Goal: Task Accomplishment & Management: Manage account settings

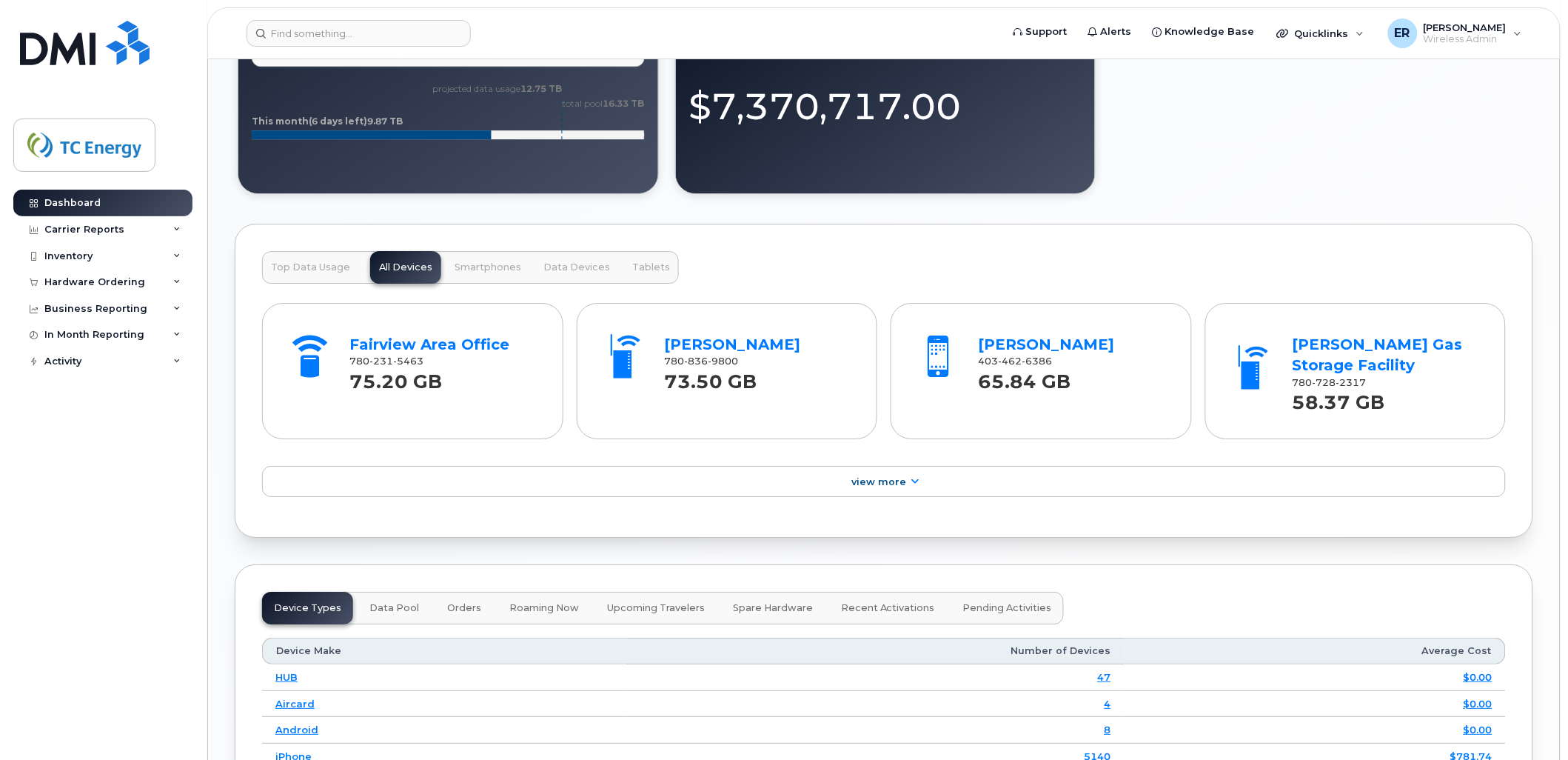
scroll to position [1481, 0]
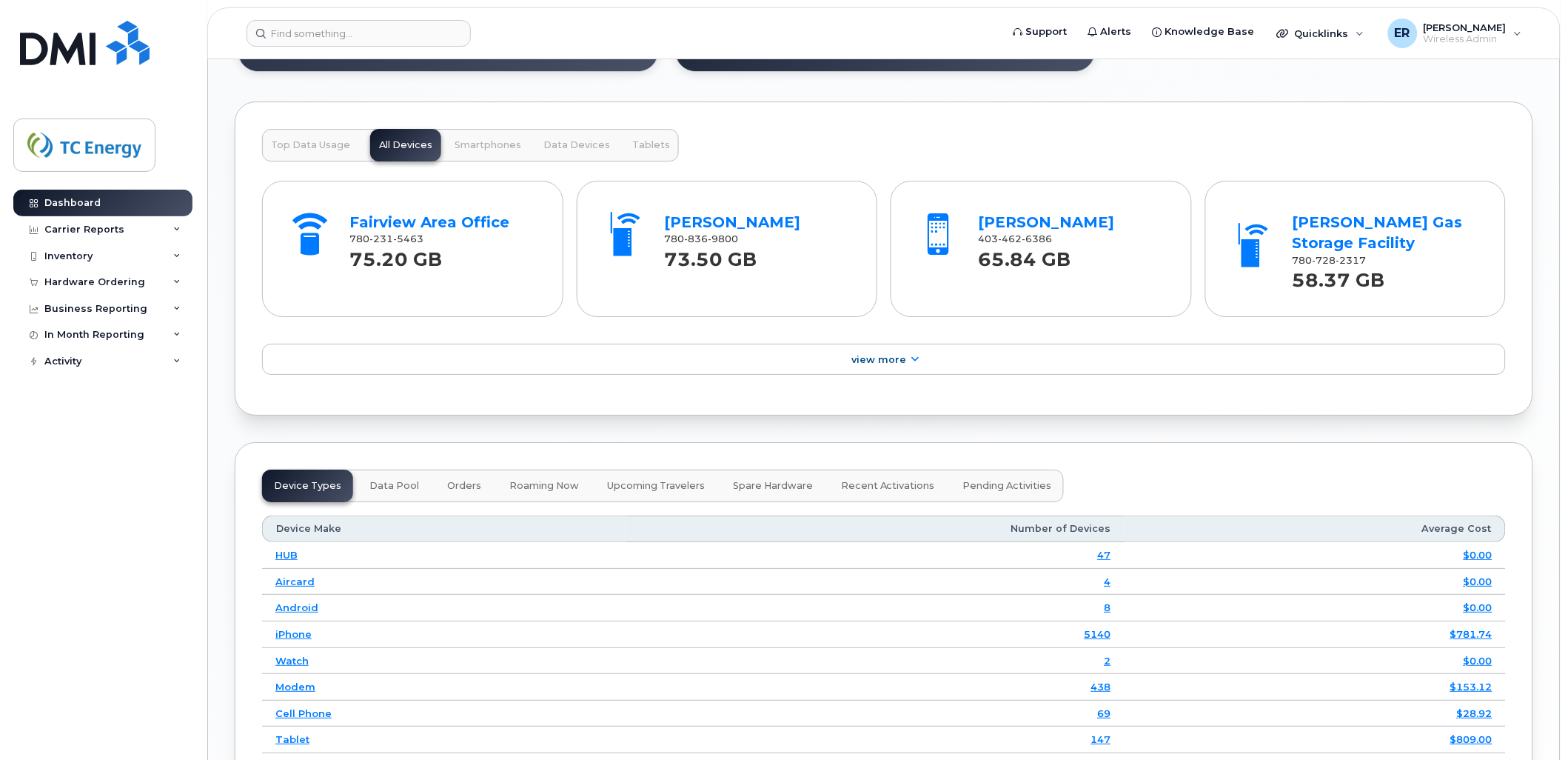
click at [1098, 513] on div "Device Make Number of Devices Average Cost HUB 47 $0.00 Aircard 4 $0.00 Android…" at bounding box center [883, 646] width 1243 height 290
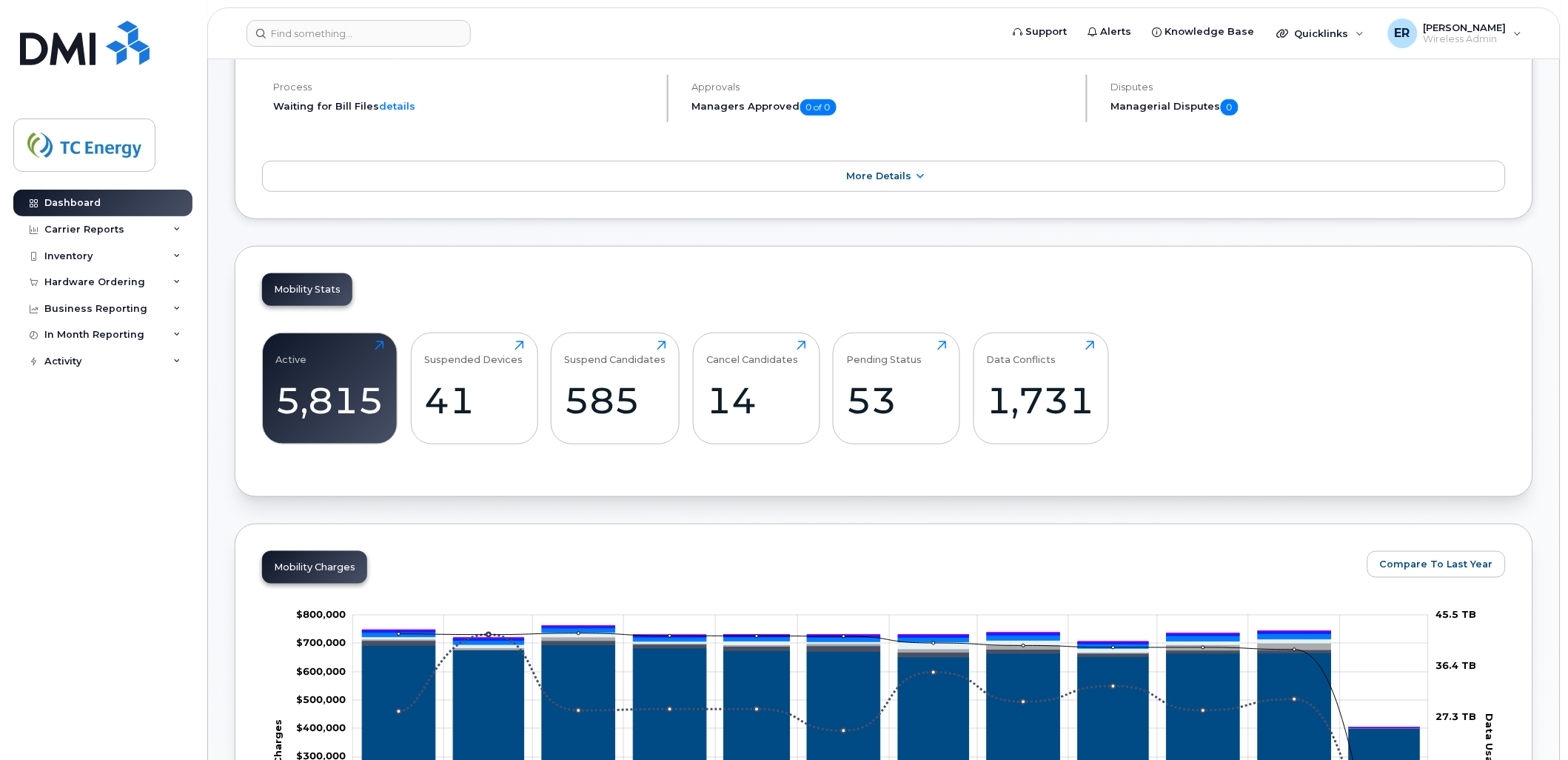
scroll to position [0, 0]
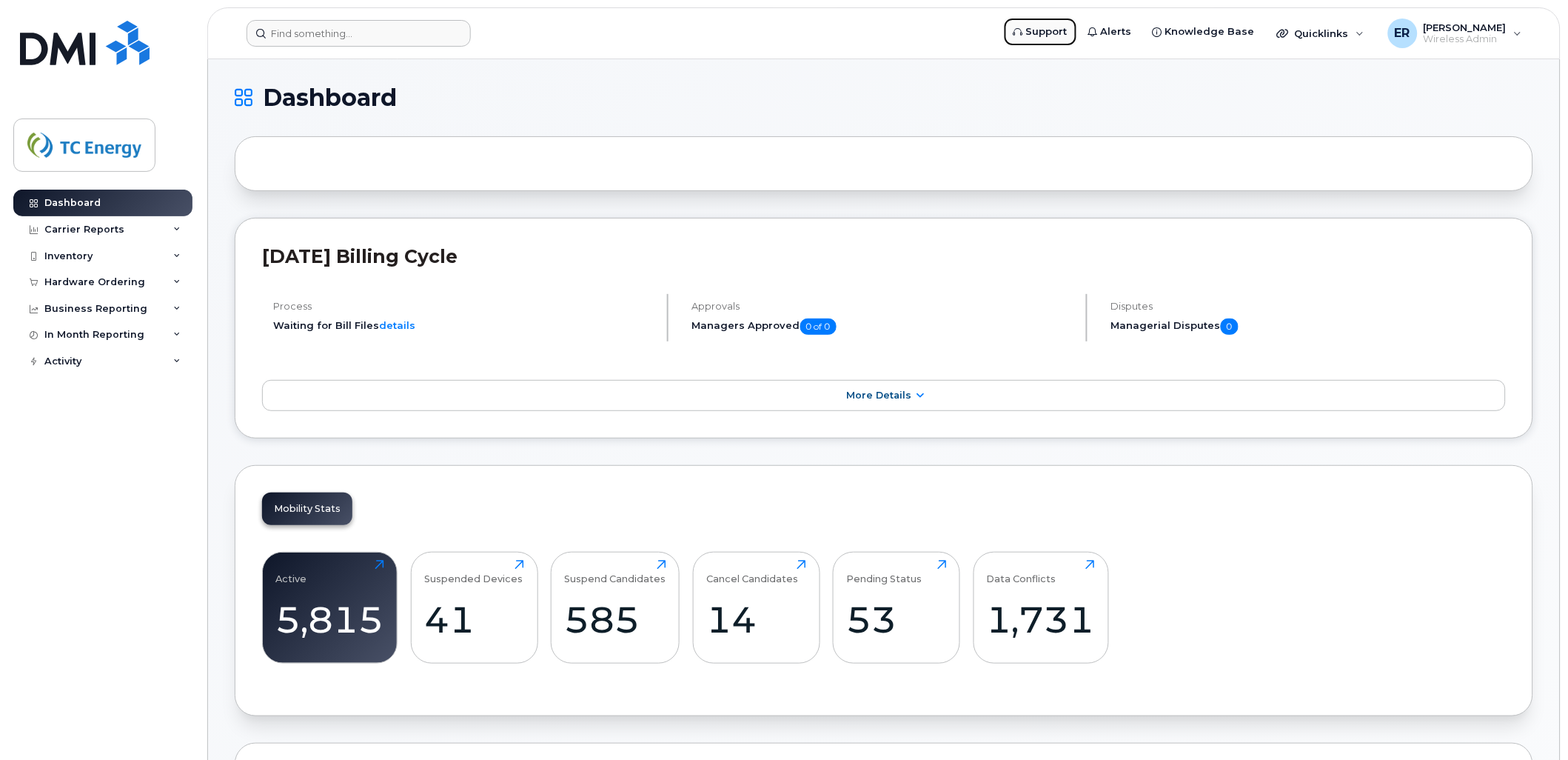
drag, startPoint x: 805, startPoint y: 35, endPoint x: 764, endPoint y: 34, distance: 41.0
click at [336, 30] on input at bounding box center [359, 33] width 224 height 26
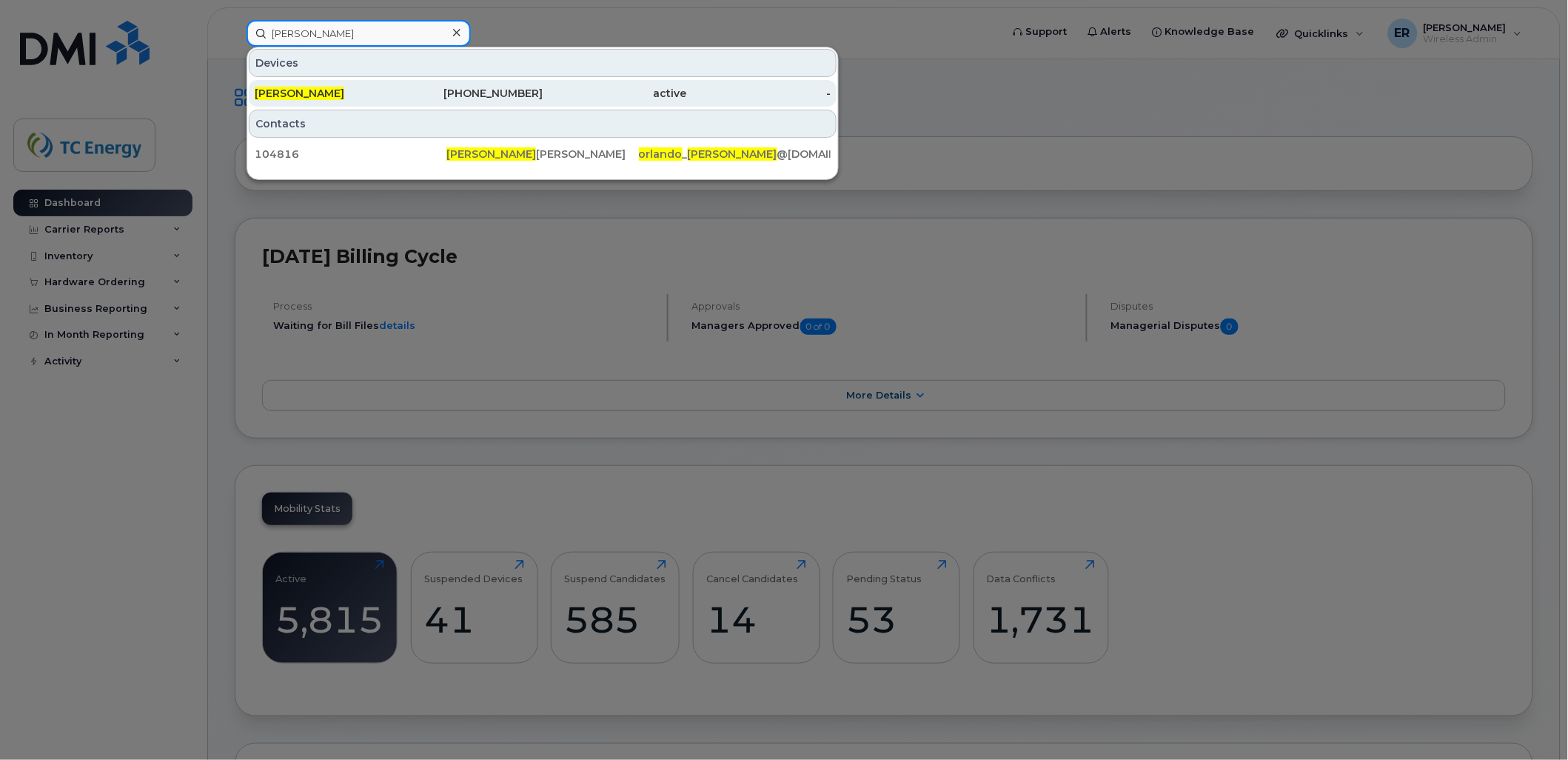
type input "orlando medina"
click at [307, 91] on span "[PERSON_NAME]" at bounding box center [299, 93] width 89 height 14
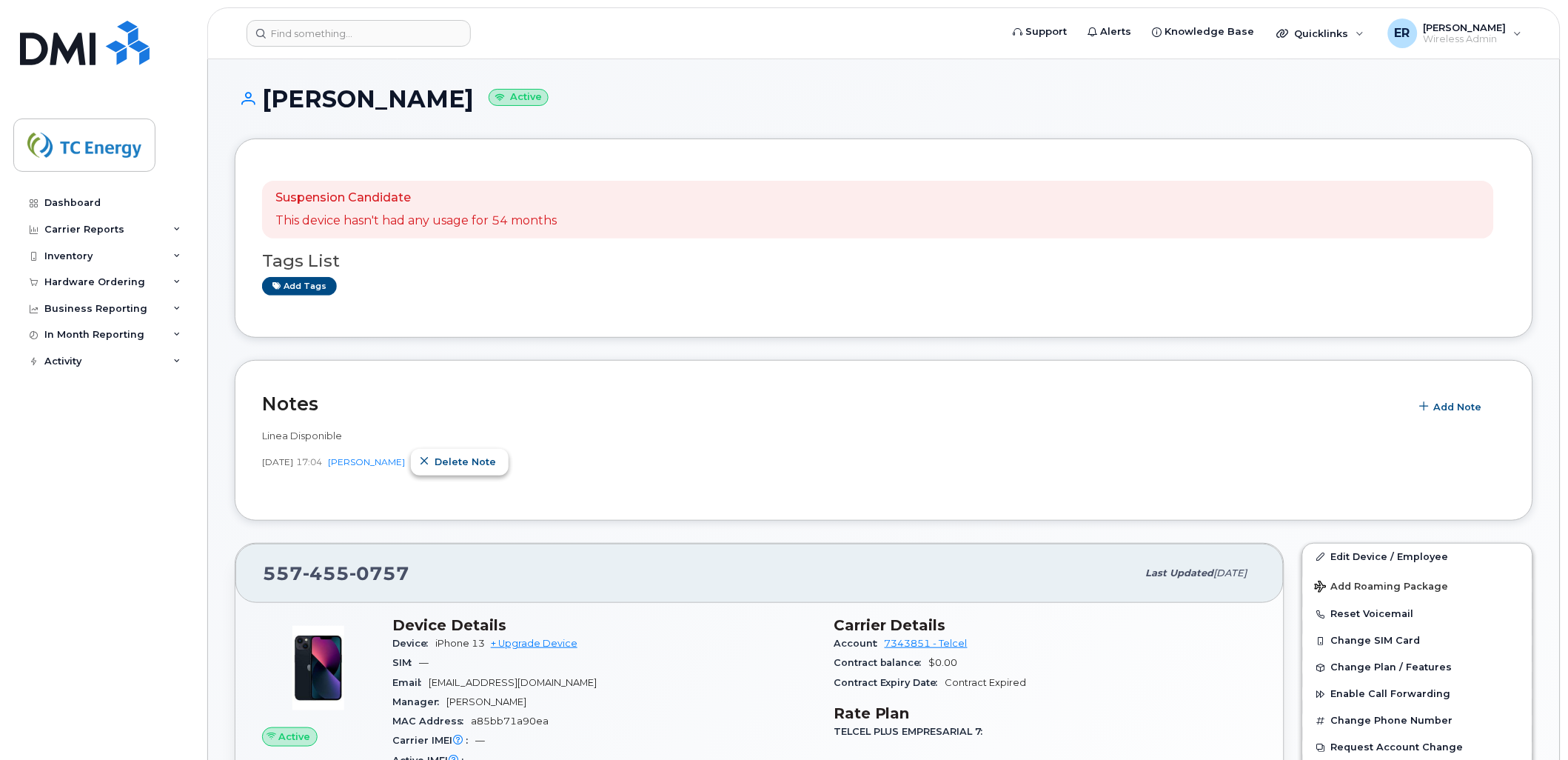
click at [453, 459] on span "Delete note" at bounding box center [465, 462] width 61 height 14
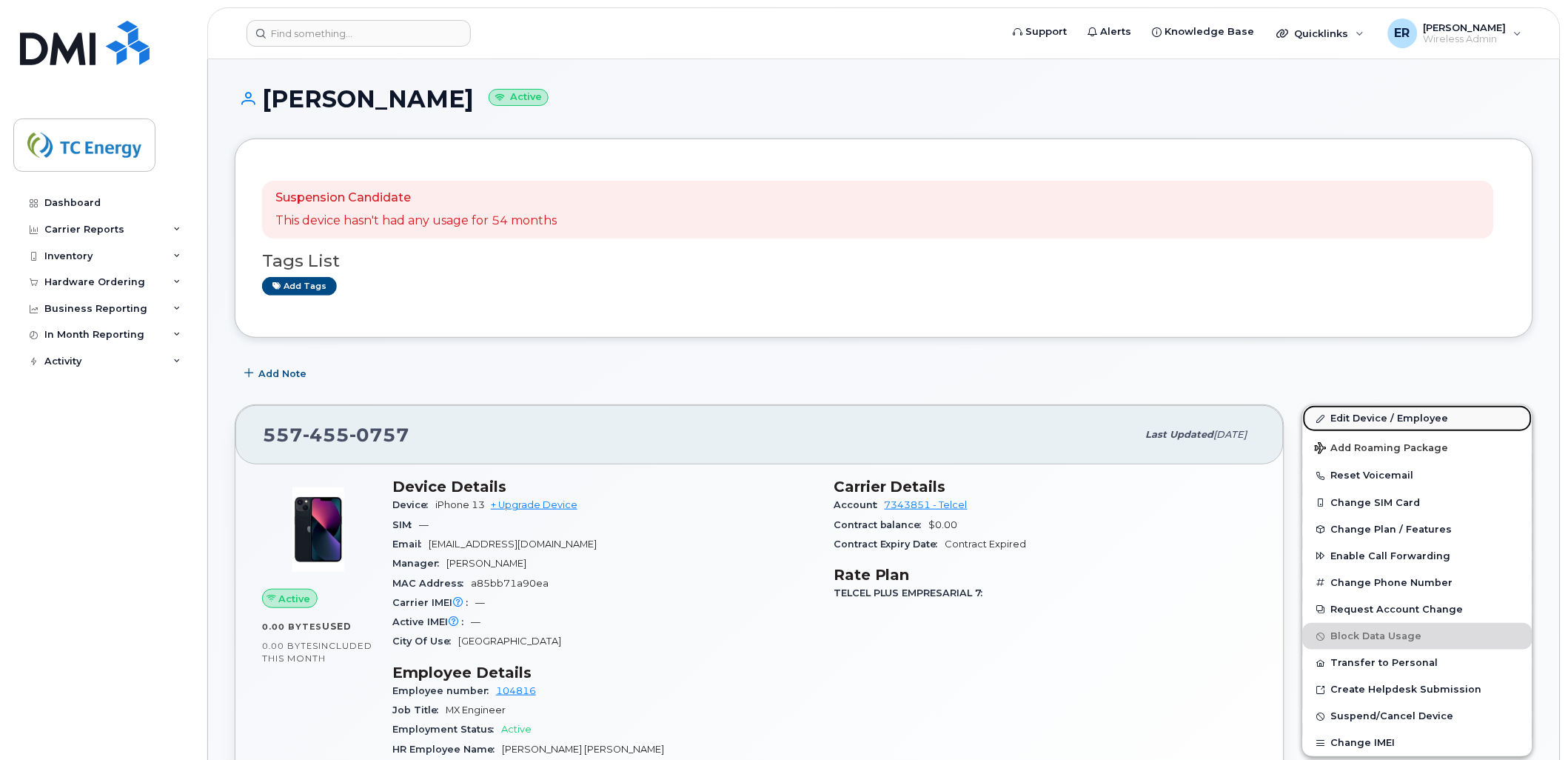
click at [1368, 410] on link "Edit Device / Employee" at bounding box center [1417, 418] width 229 height 26
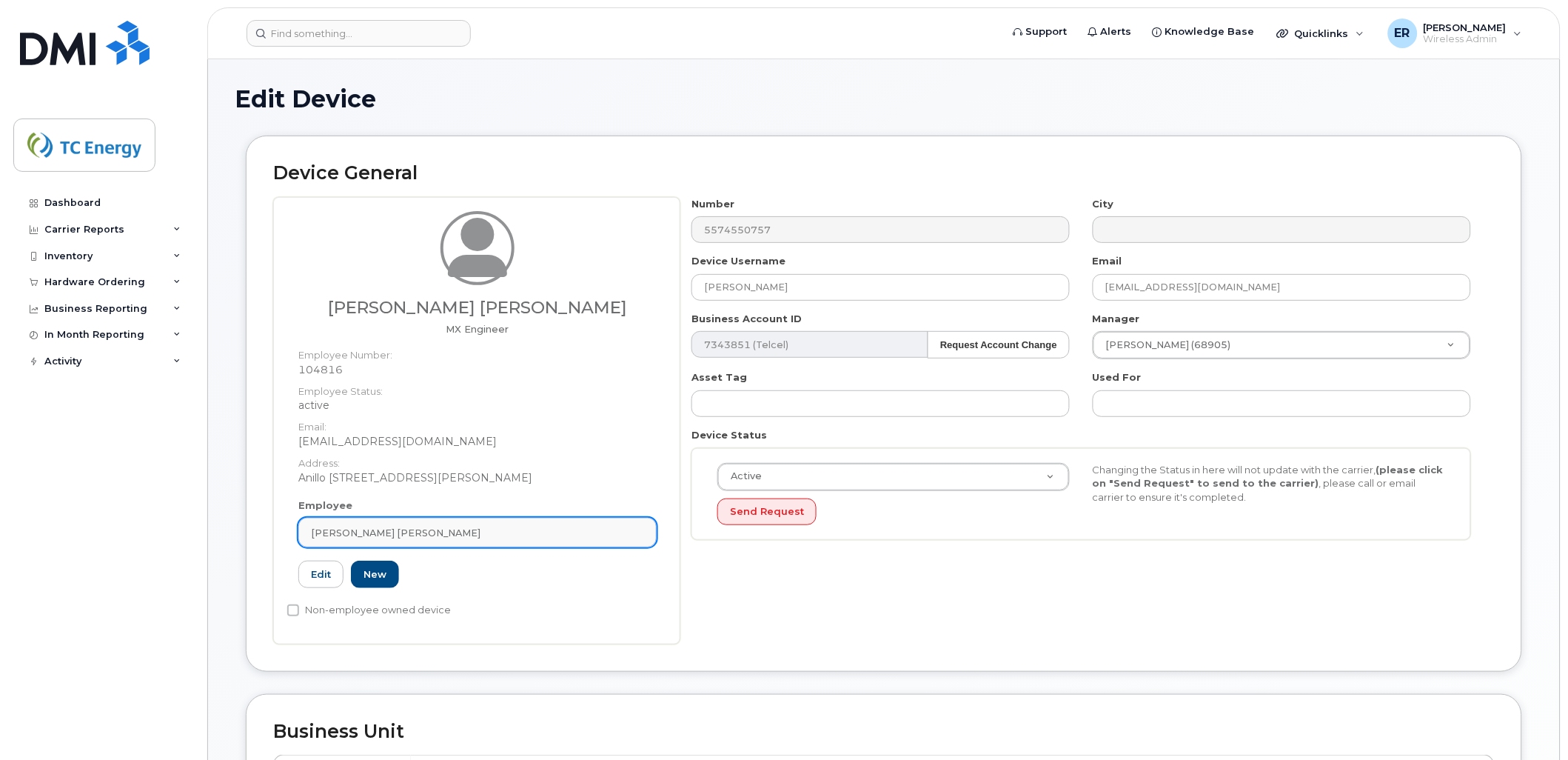
click at [516, 531] on div "Orlando Medina Marin" at bounding box center [478, 533] width 333 height 14
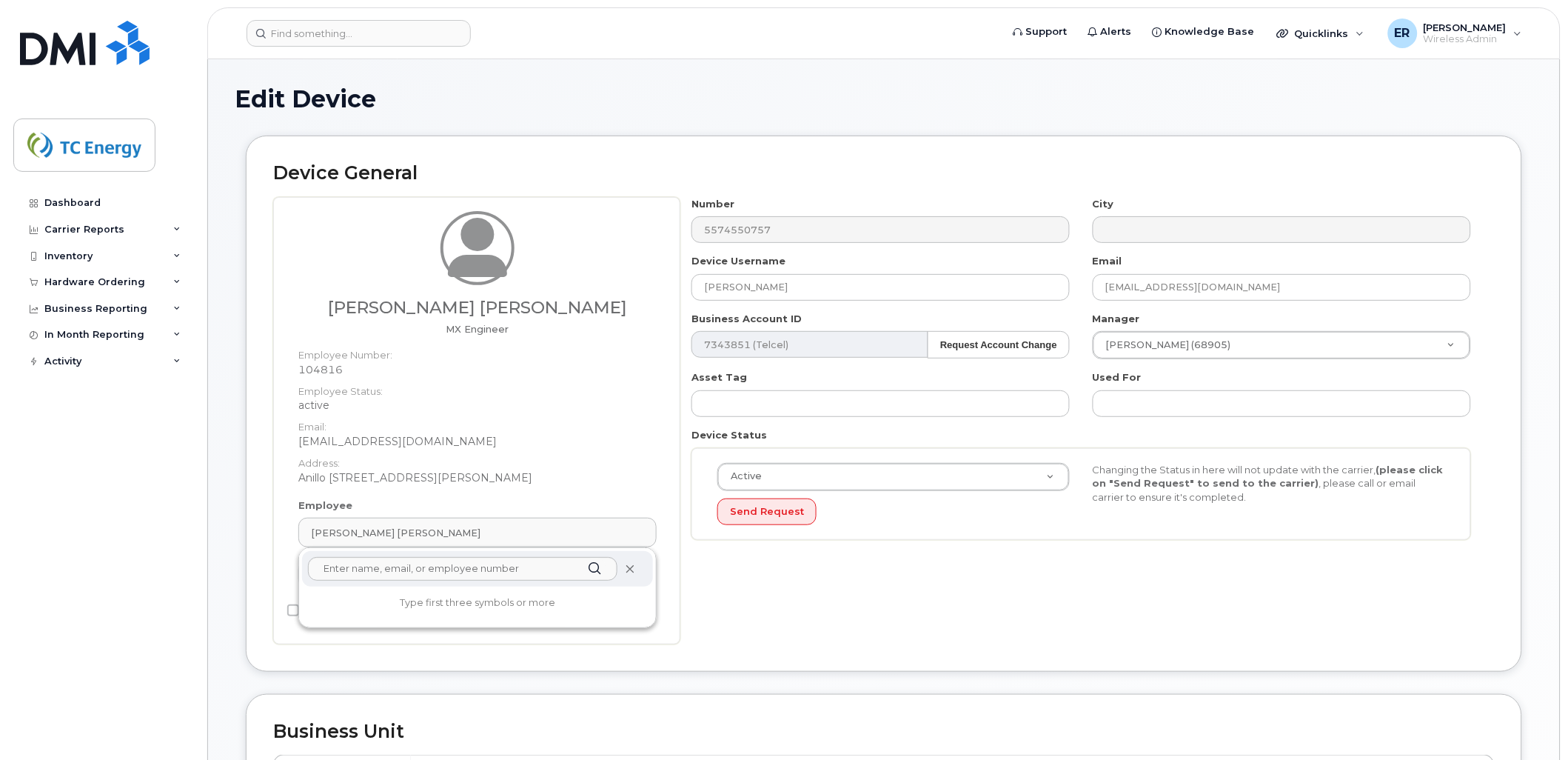
click at [627, 568] on icon at bounding box center [630, 568] width 10 height 10
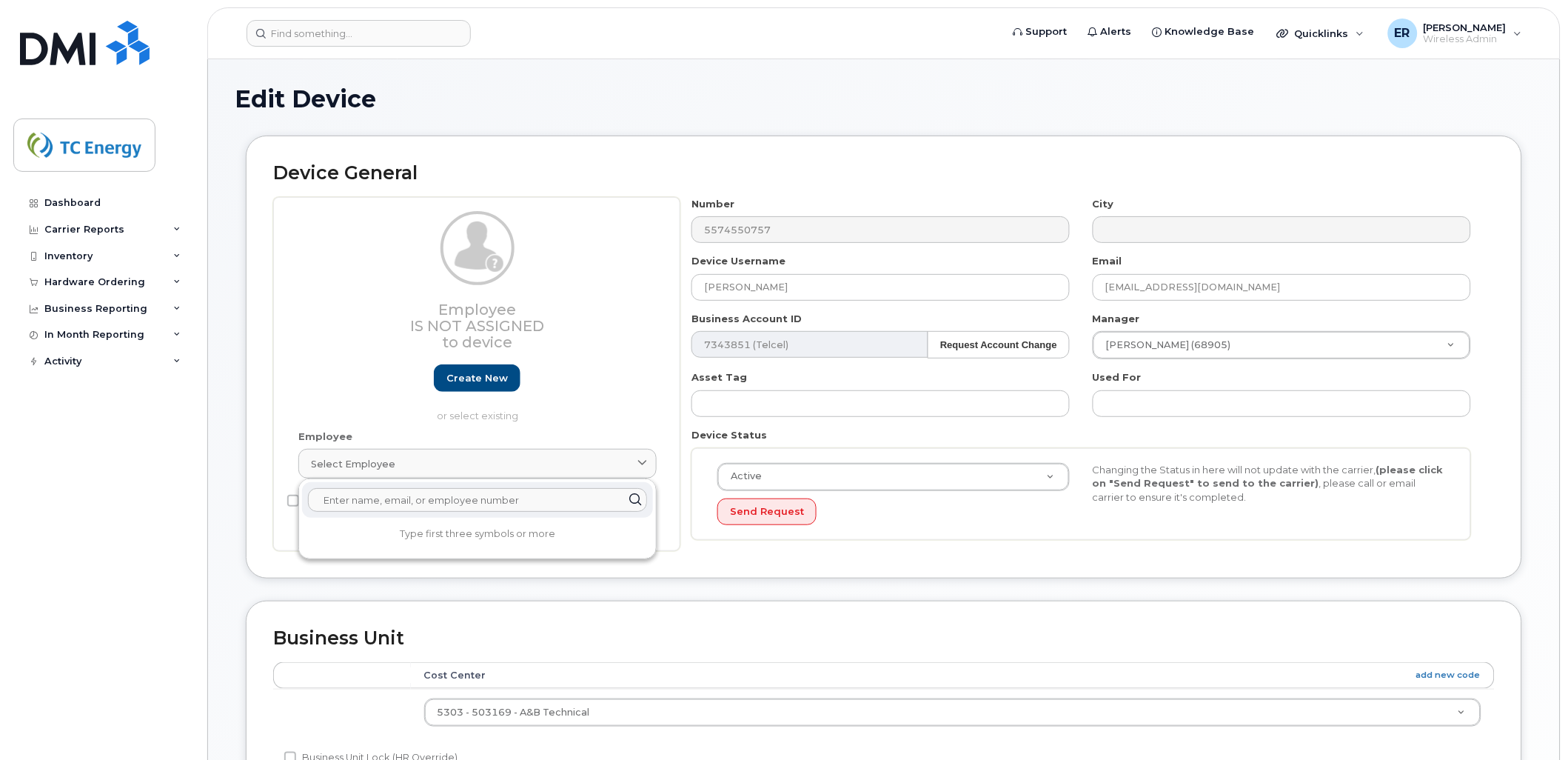
click at [427, 504] on input "text" at bounding box center [478, 500] width 339 height 23
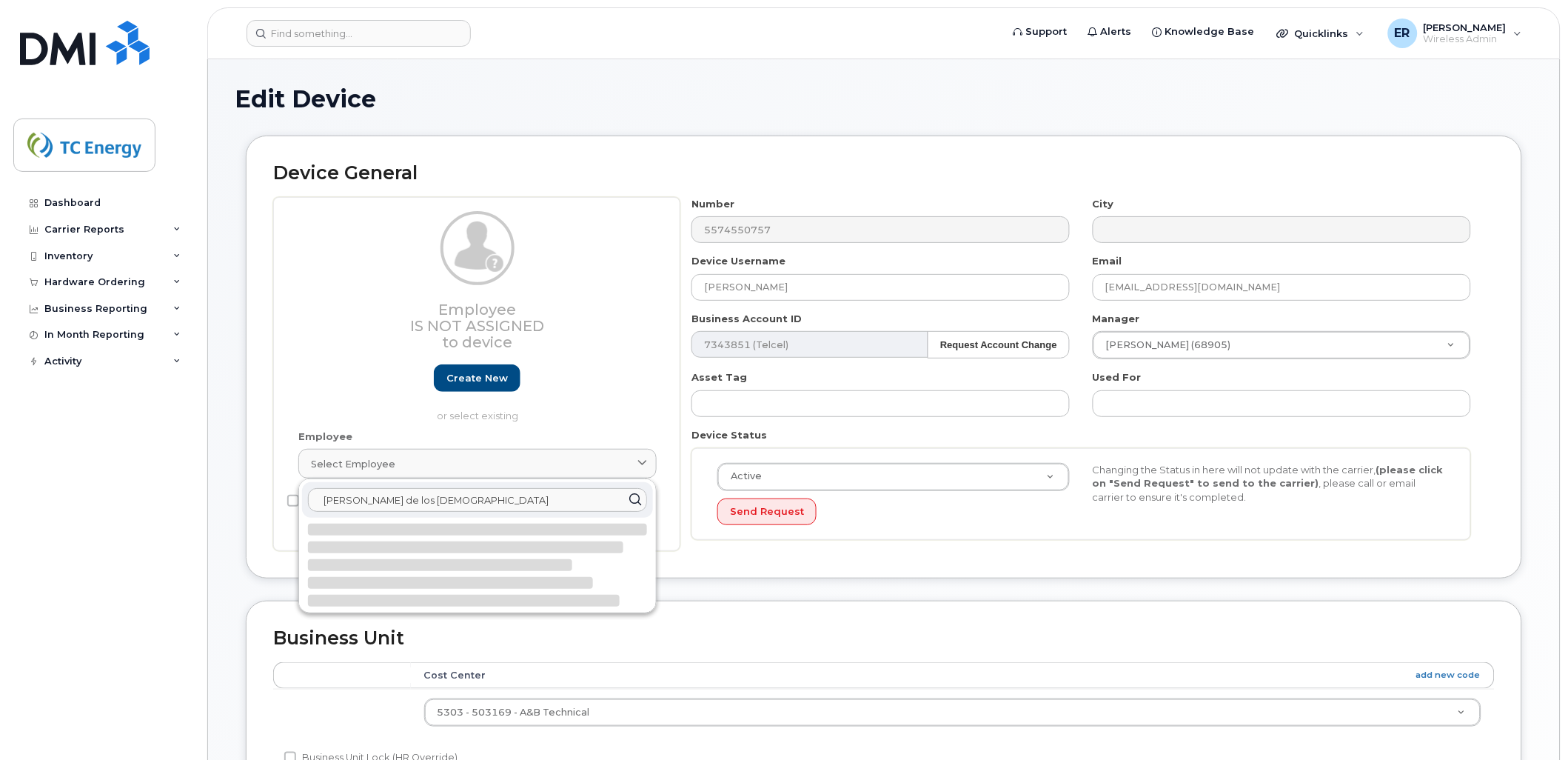
type input "Jose pablo de los santos"
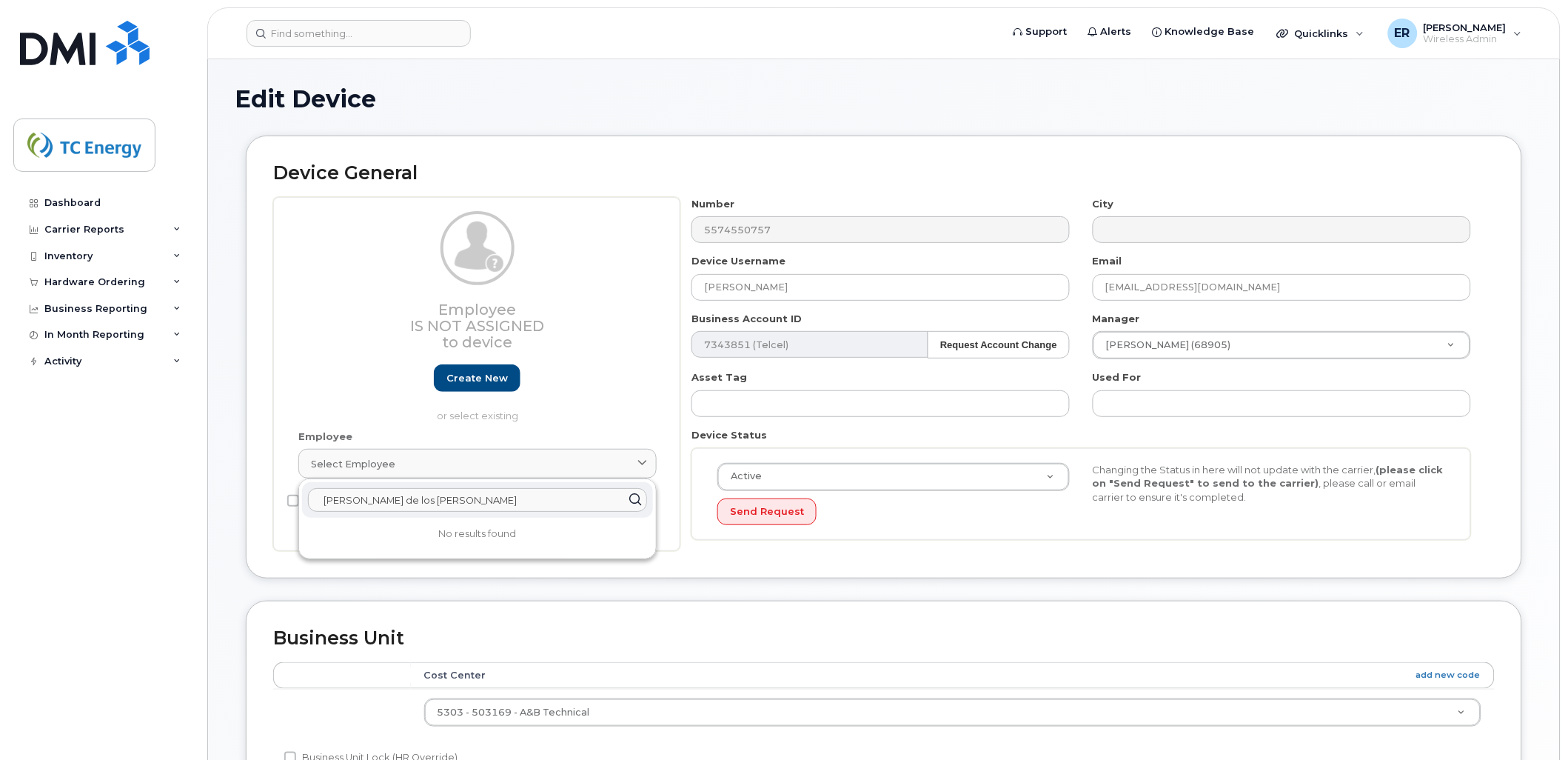
click at [207, 426] on div "Support Alerts Knowledge Base Quicklinks Suspend / Cancel Device Change SIM Car…" at bounding box center [884, 654] width 1353 height 1191
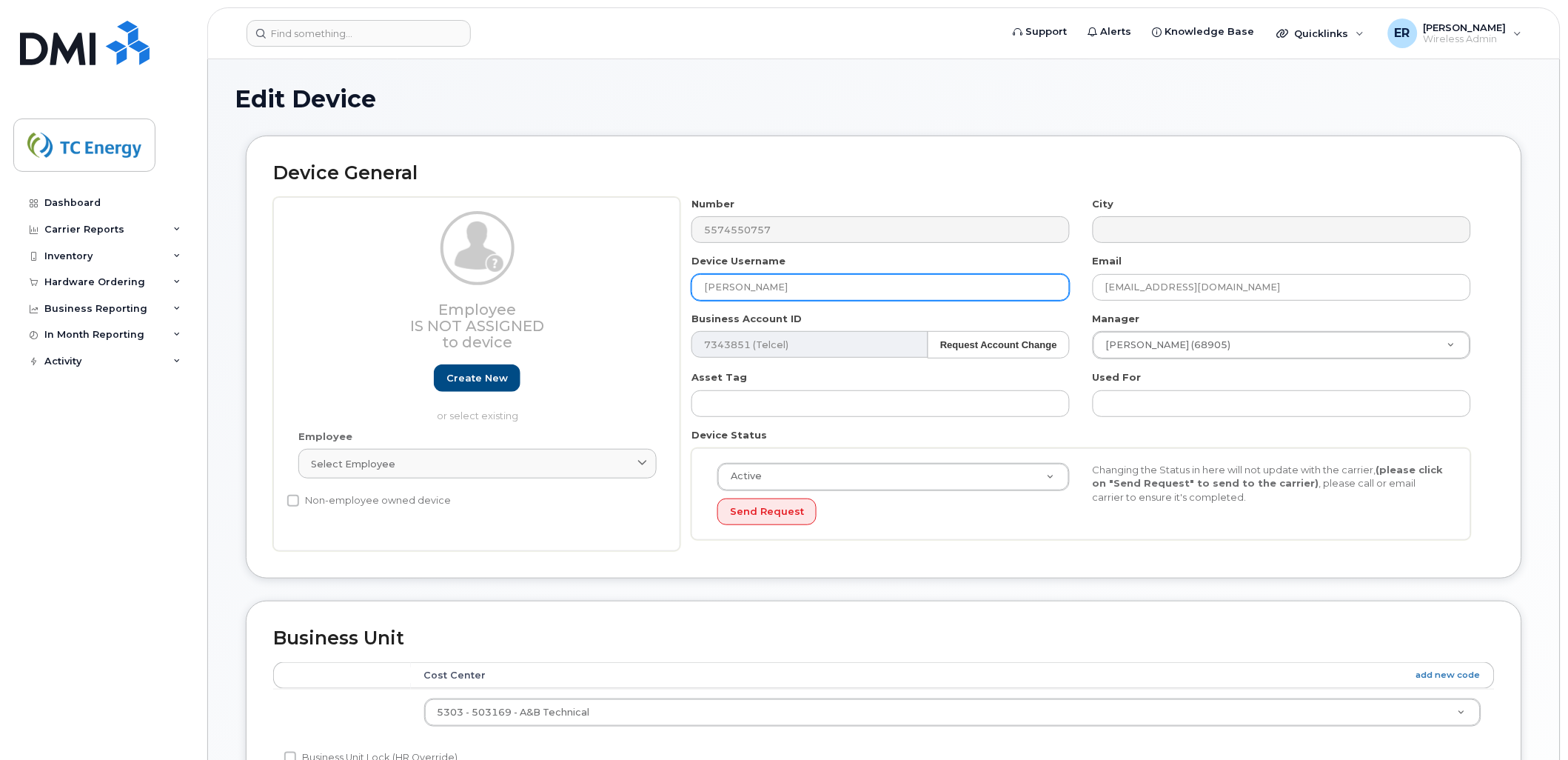
click at [817, 279] on input "[PERSON_NAME]" at bounding box center [881, 287] width 378 height 26
drag, startPoint x: 779, startPoint y: 286, endPoint x: 639, endPoint y: 292, distance: 140.1
click at [637, 292] on div "Employee Is not assigned to device Create new or select existing Employee Selec…" at bounding box center [884, 374] width 1221 height 355
type input "Jose Pablo de los Santos"
drag, startPoint x: 1286, startPoint y: 289, endPoint x: 862, endPoint y: 283, distance: 424.0
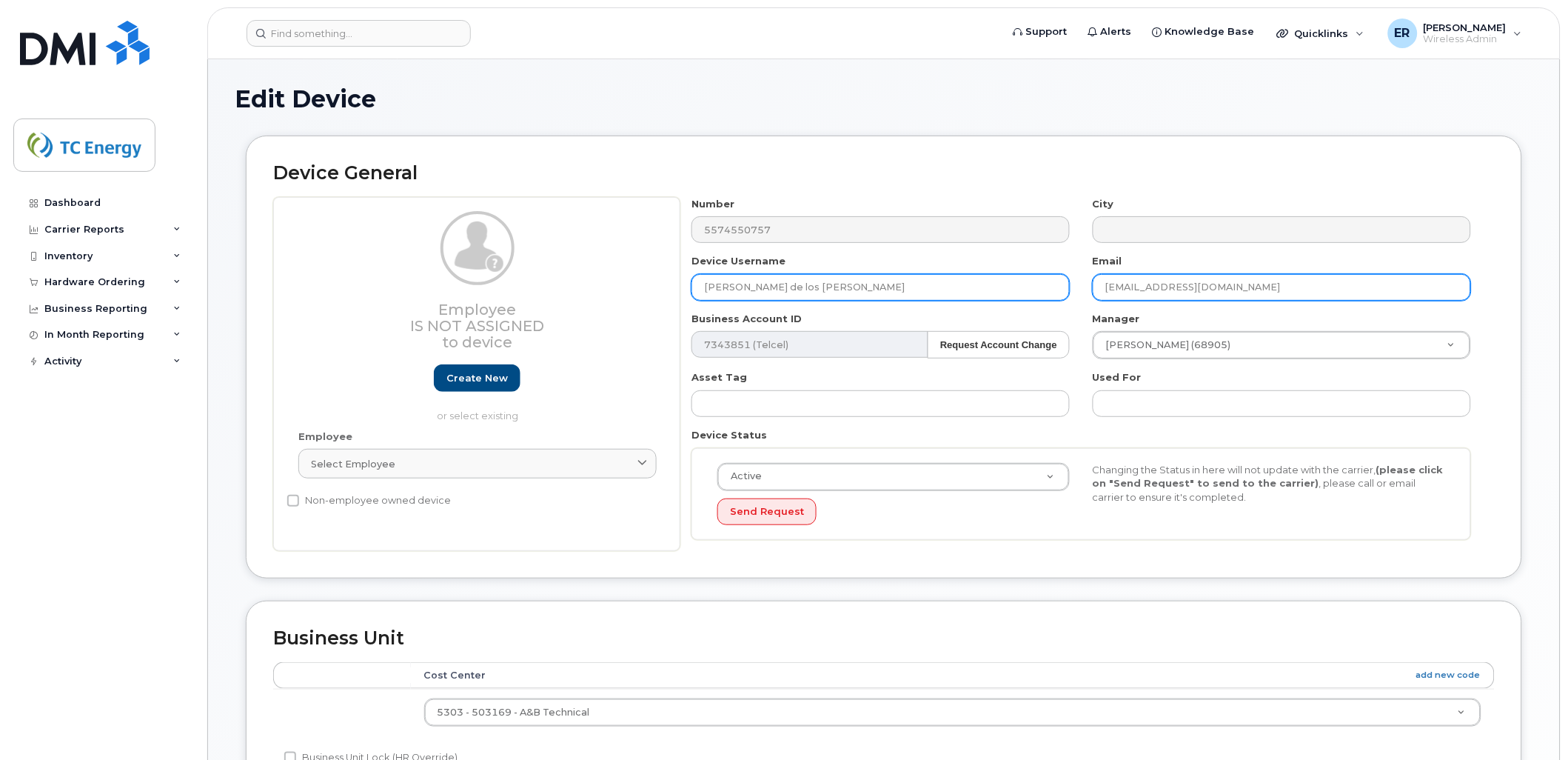
click at [862, 291] on div "Number 5574550757 City Device Username Jose Pablo de los Santos Email orlando_m…" at bounding box center [1081, 374] width 802 height 355
paste input "pablo_de_los_santos"
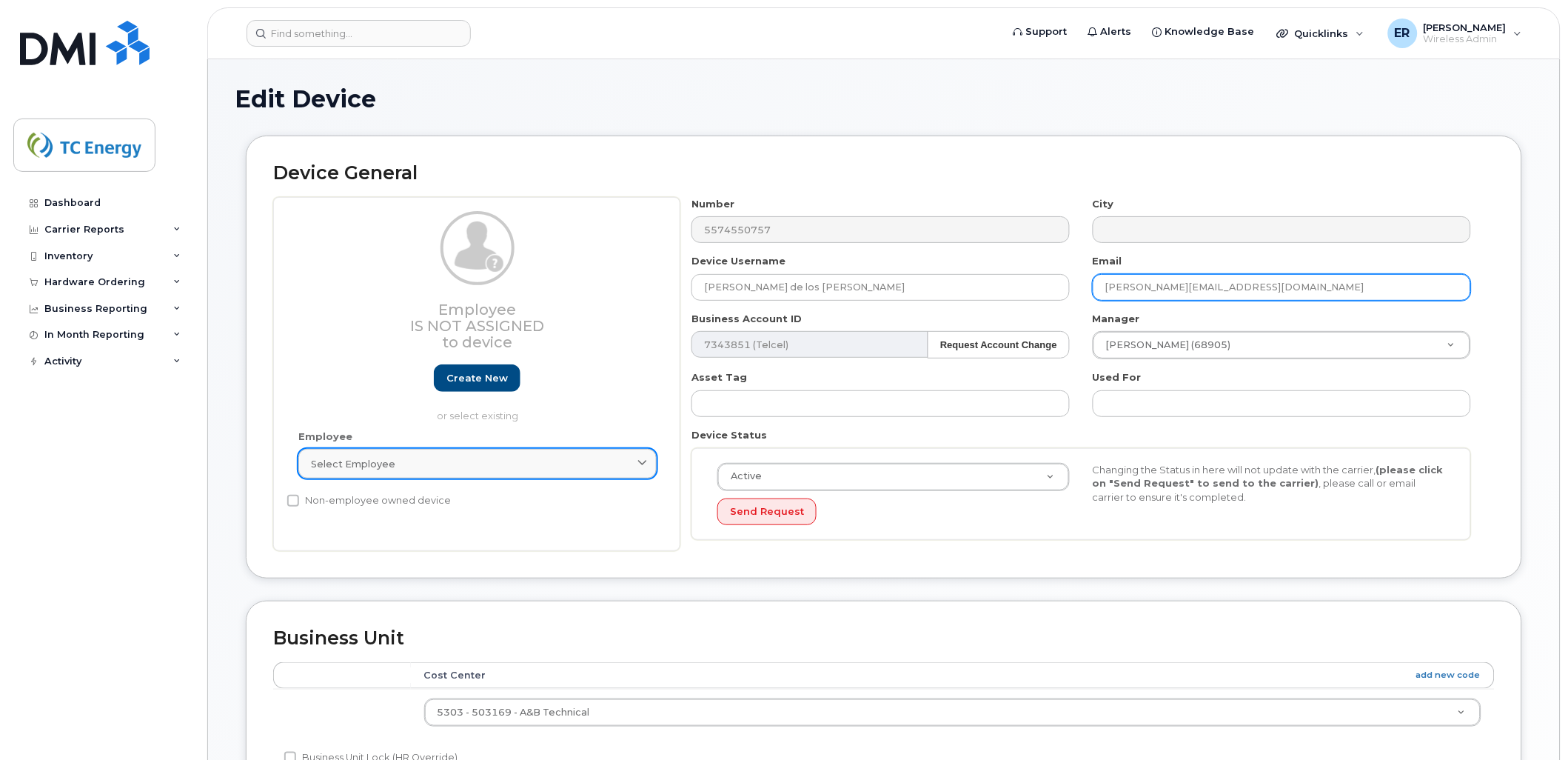
type input "[PERSON_NAME][EMAIL_ADDRESS][DOMAIN_NAME]"
click at [425, 472] on link "Select employee" at bounding box center [477, 463] width 358 height 30
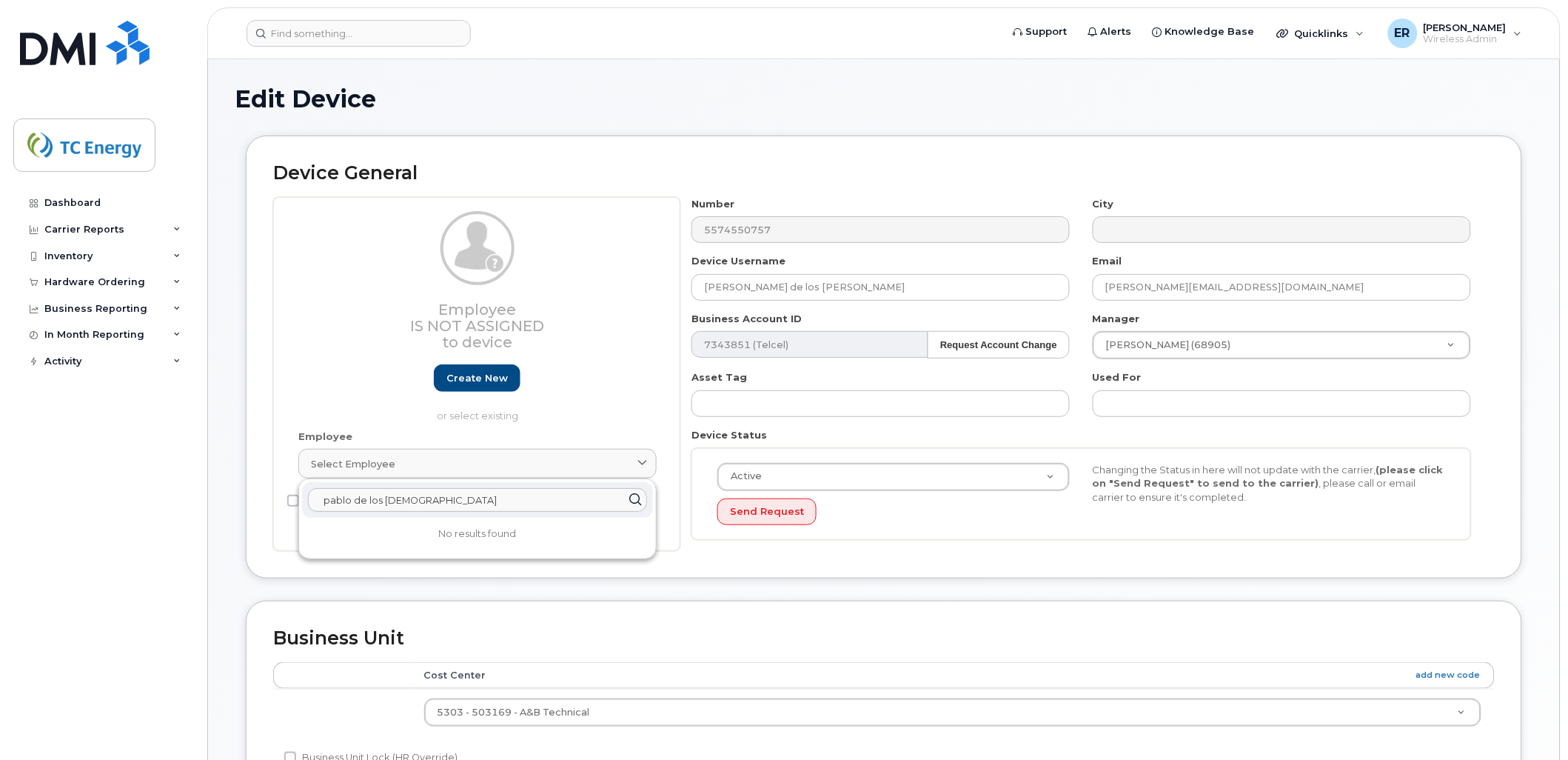
type input "pablo de los santos"
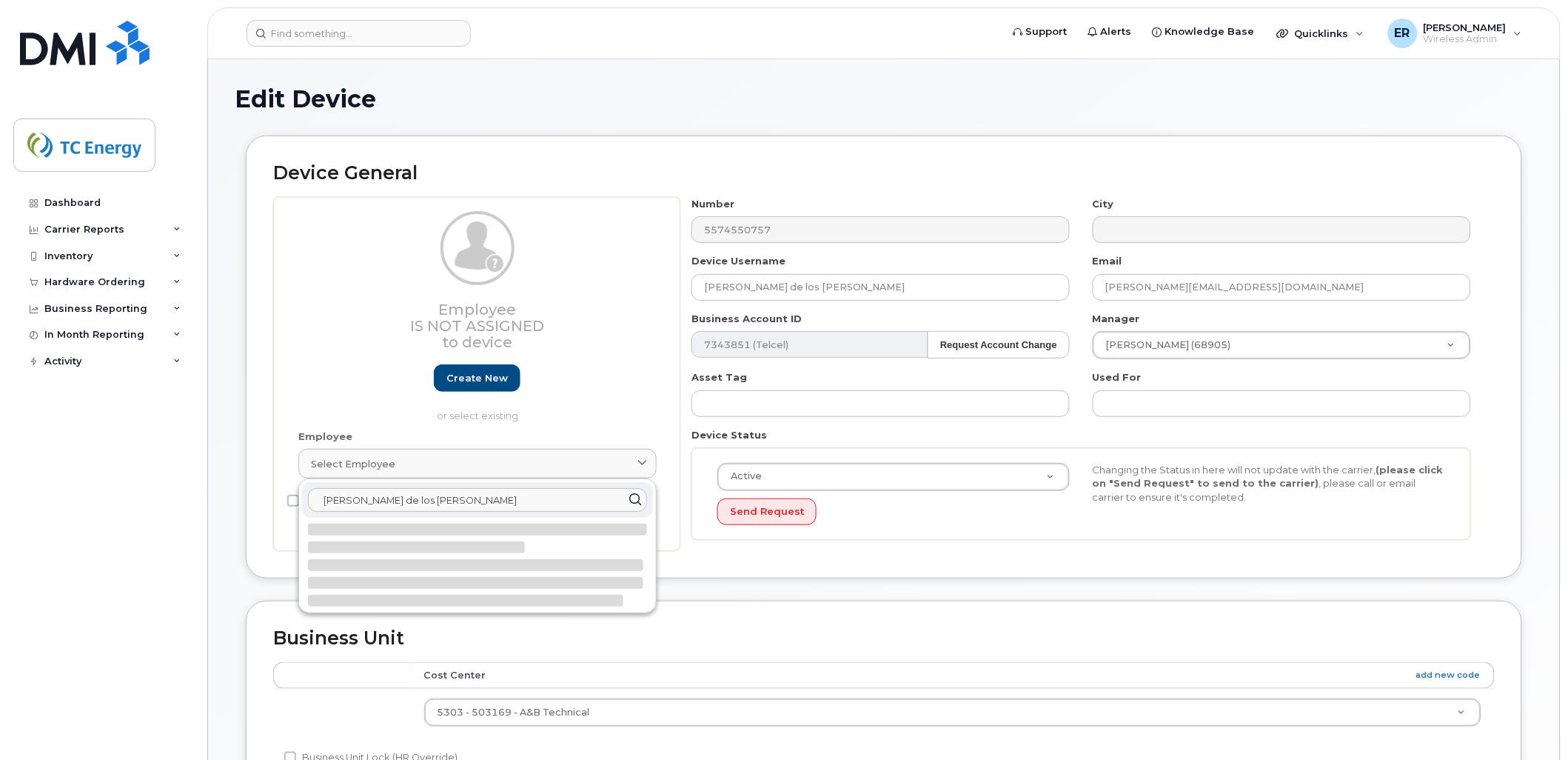
type input "Saving..."
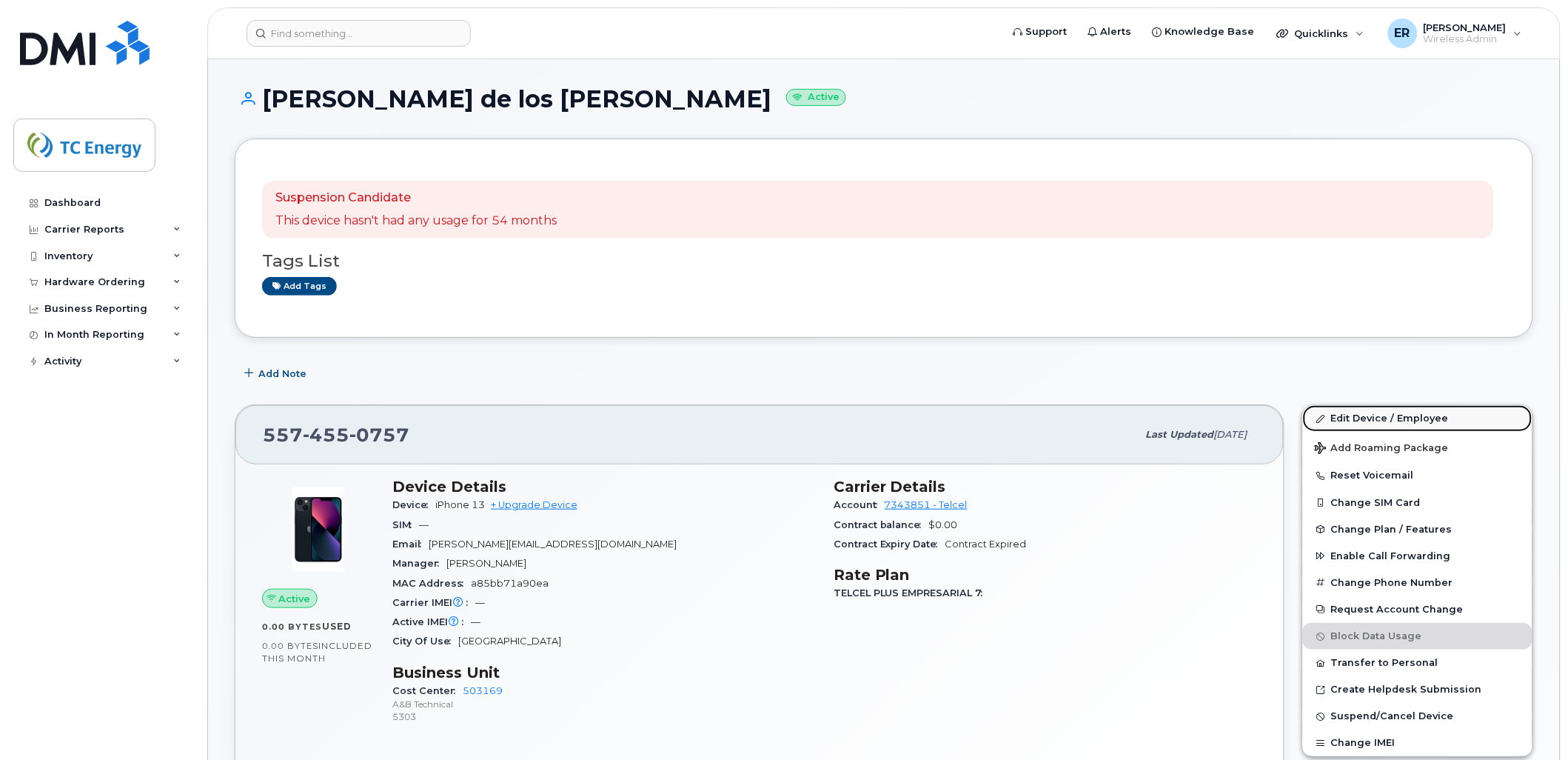
click at [1392, 418] on link "Edit Device / Employee" at bounding box center [1417, 418] width 229 height 26
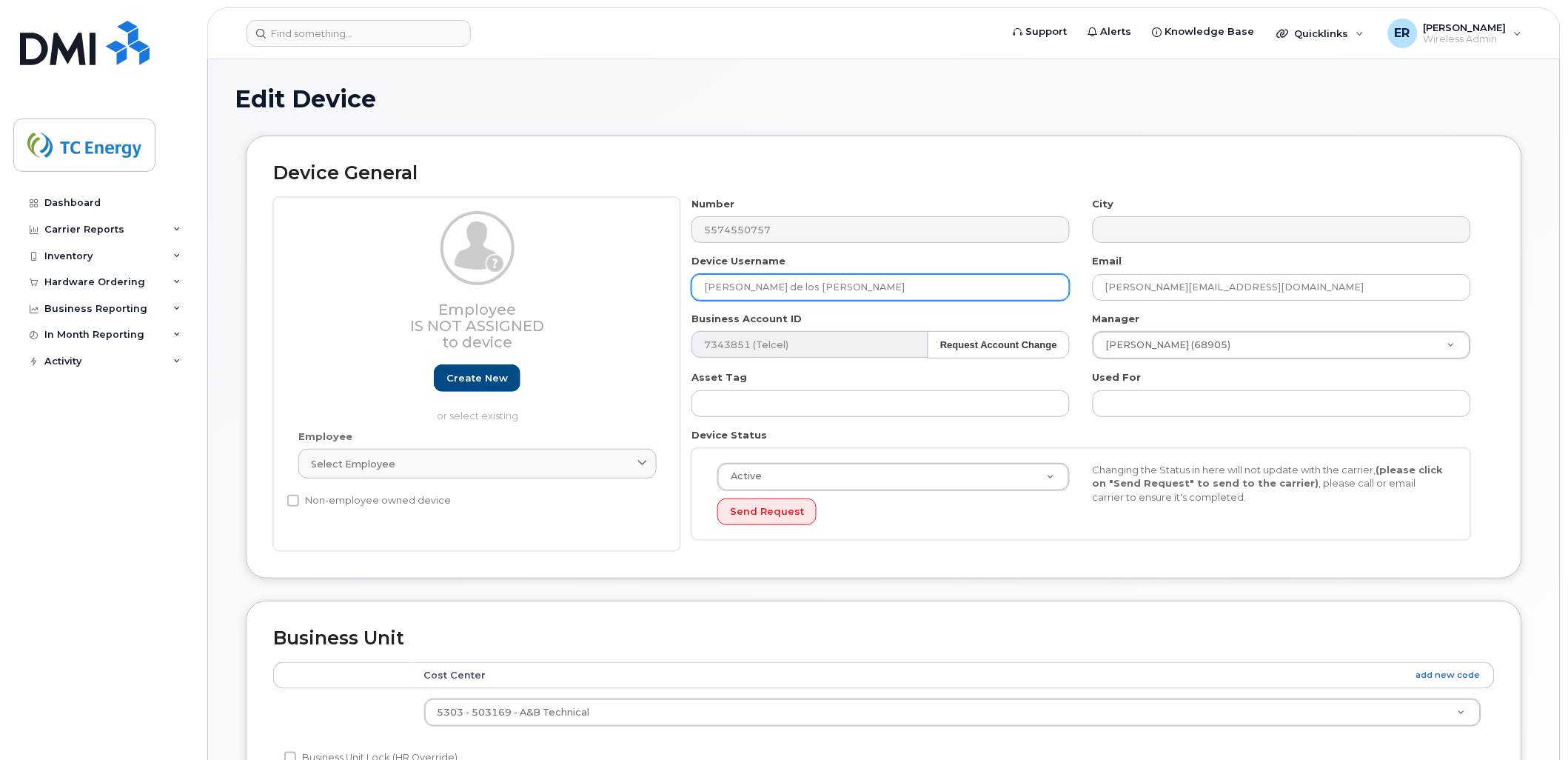
drag, startPoint x: 727, startPoint y: 286, endPoint x: 596, endPoint y: 291, distance: 131.1
click at [568, 307] on div "Employee Is not assigned to device Create new or select existing Employee Selec…" at bounding box center [884, 374] width 1221 height 355
type input "[PERSON_NAME] de los [PERSON_NAME]"
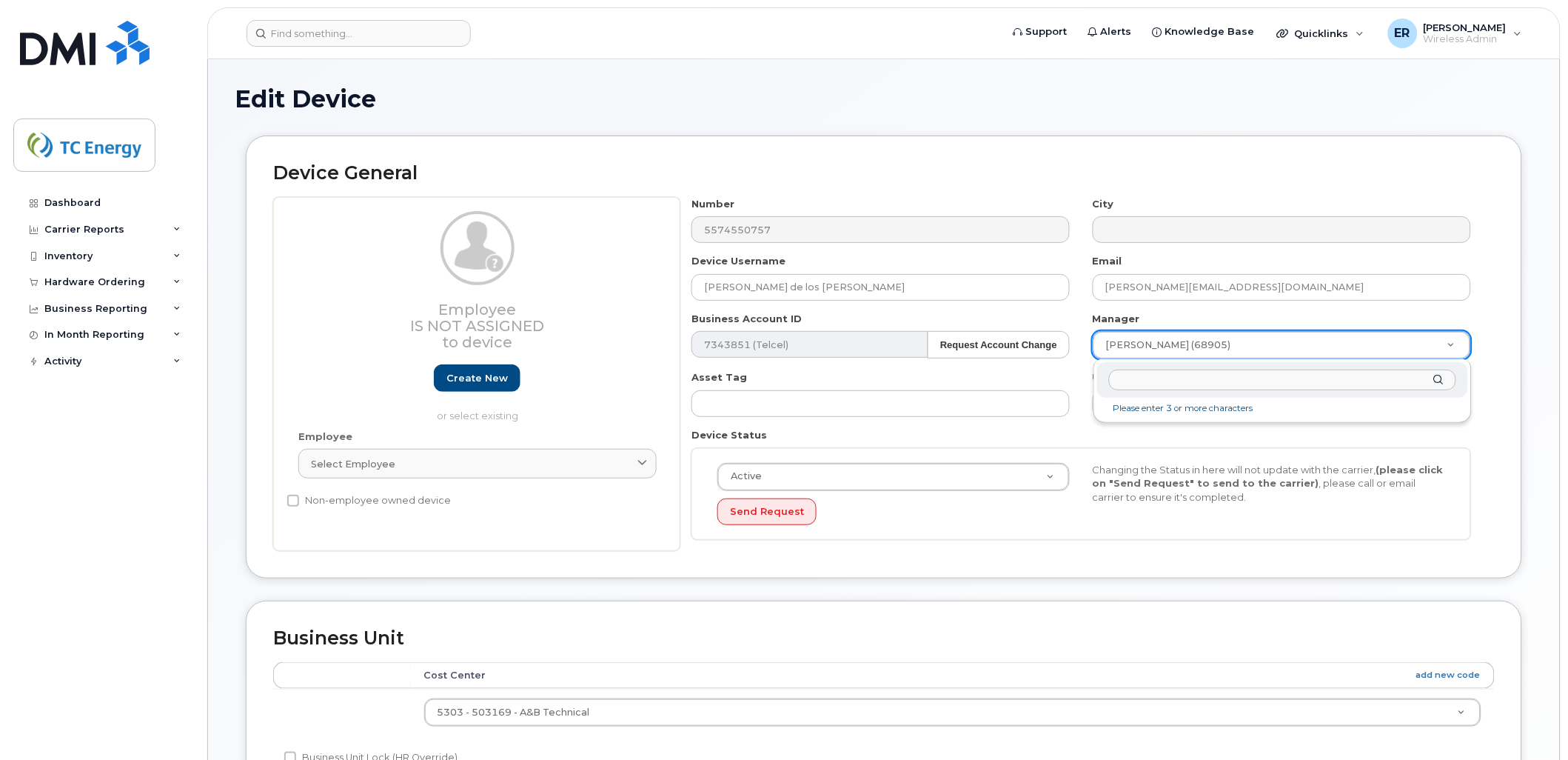
click at [1241, 380] on input "text" at bounding box center [1282, 380] width 347 height 21
type input "hugo franco"
drag, startPoint x: 1044, startPoint y: 382, endPoint x: 956, endPoint y: 371, distance: 88.7
click at [956, 371] on body "Support Alerts Knowledge Base Quicklinks Suspend / Cancel Device Change SIM Car…" at bounding box center [784, 649] width 1568 height 1297
click at [1241, 376] on input "text" at bounding box center [1282, 380] width 347 height 21
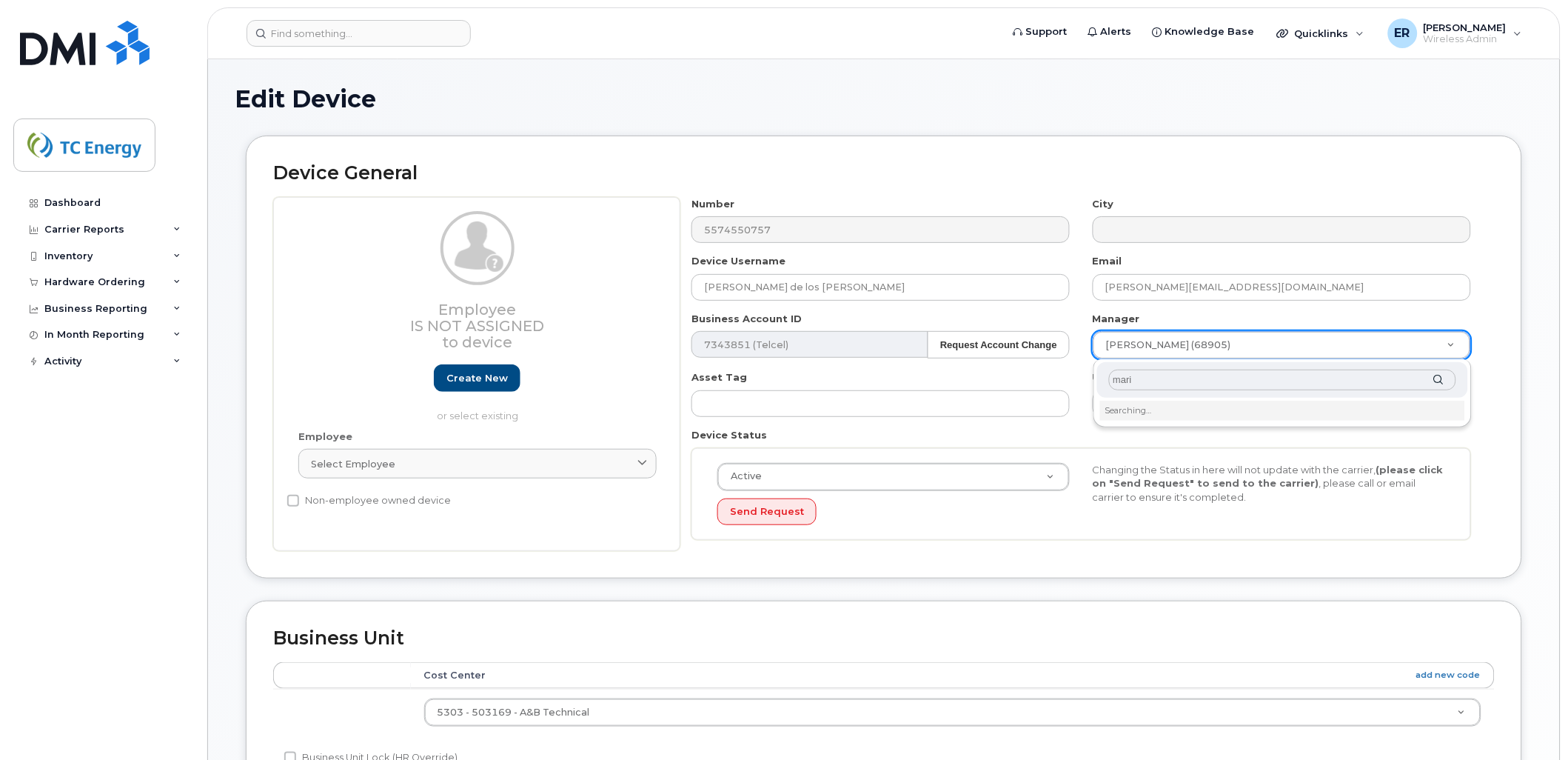
type input "maria"
click at [1434, 379] on div at bounding box center [1283, 380] width 371 height 36
click at [1171, 404] on li "Please enter 3 or more characters" at bounding box center [1283, 408] width 365 height 16
click at [1150, 372] on input "text" at bounding box center [1282, 380] width 347 height 21
type input "maria jose"
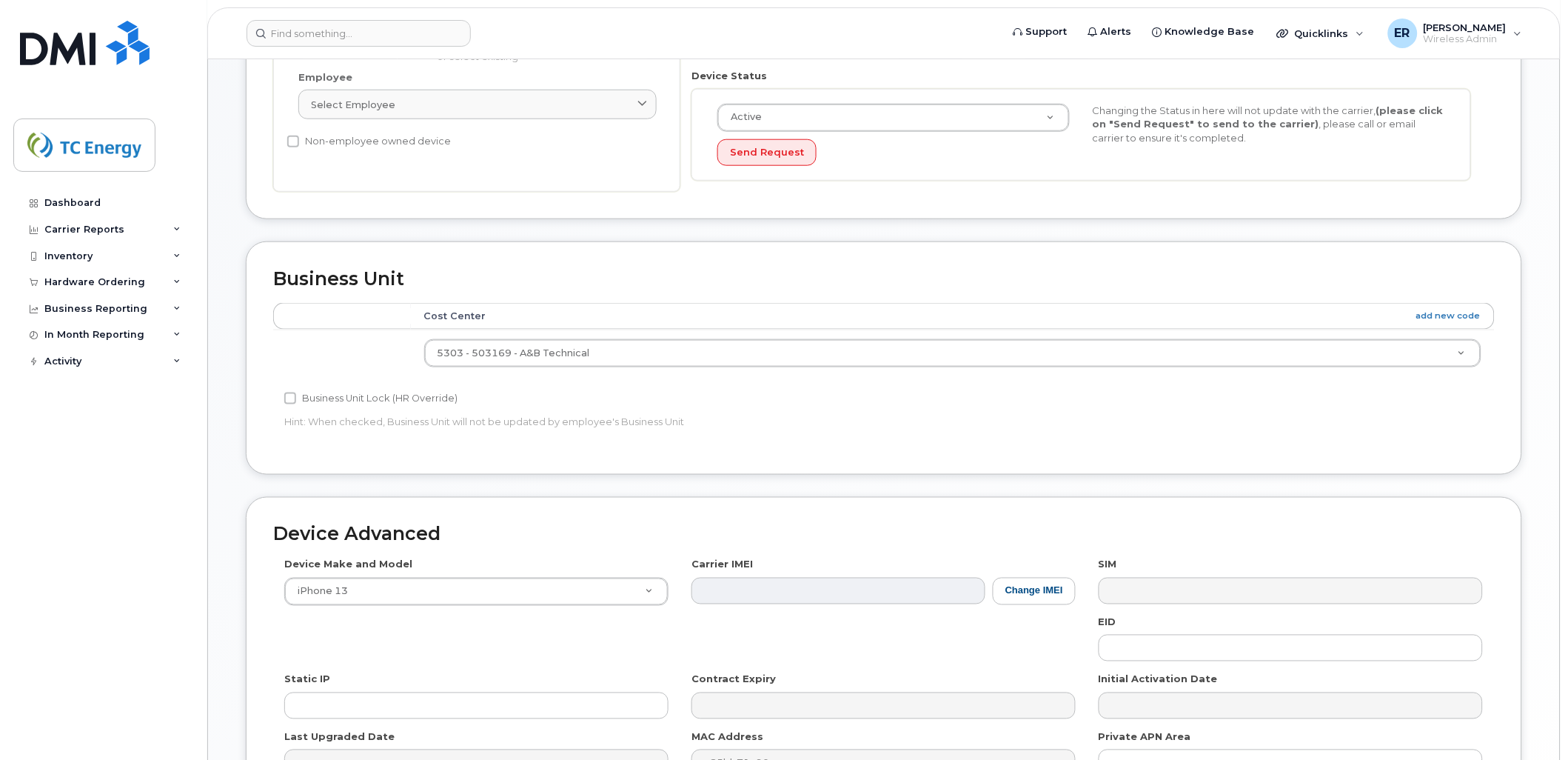
scroll to position [538, 0]
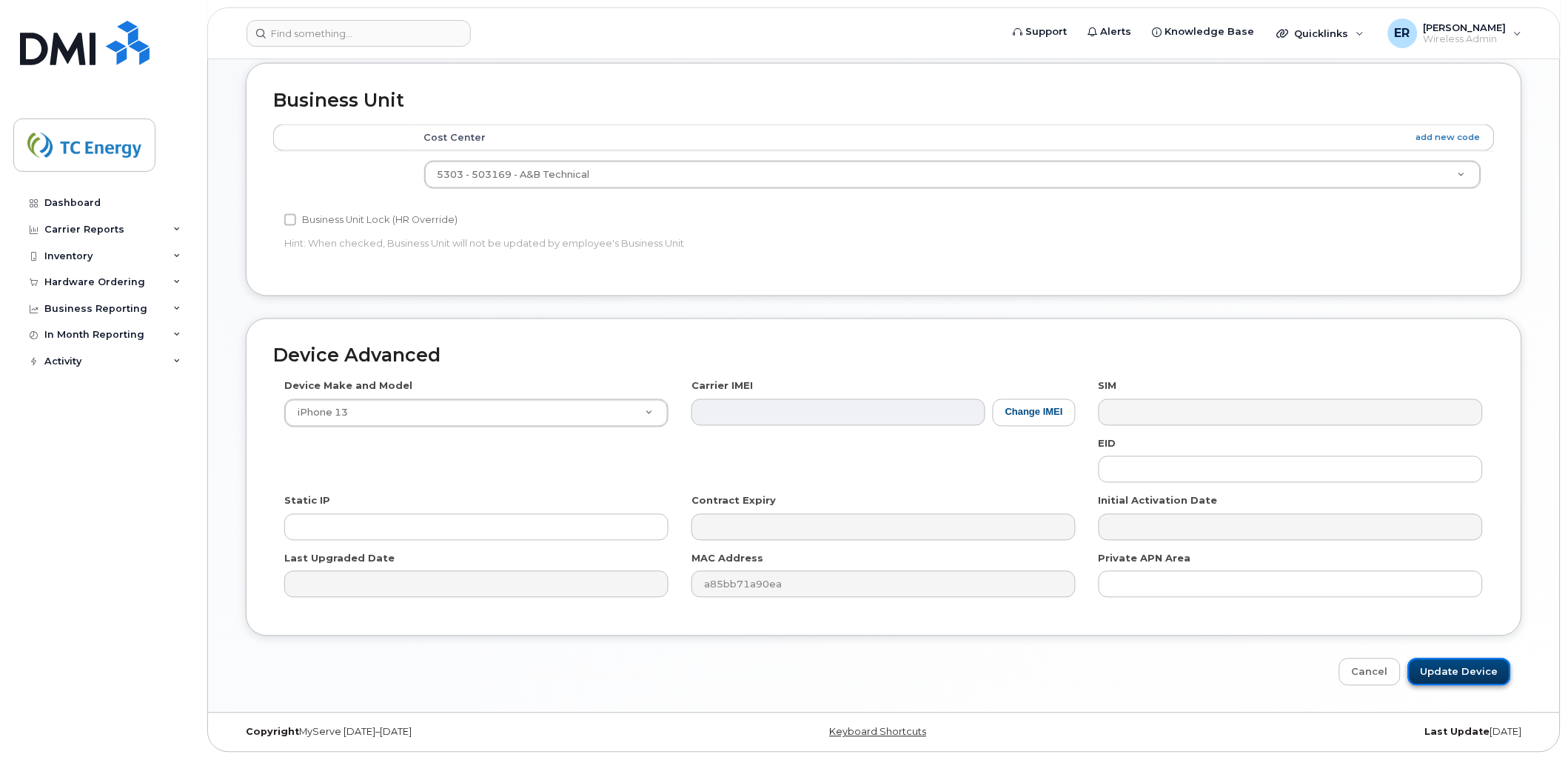
click at [1433, 668] on input "Update Device" at bounding box center [1460, 672] width 103 height 27
type input "Saving..."
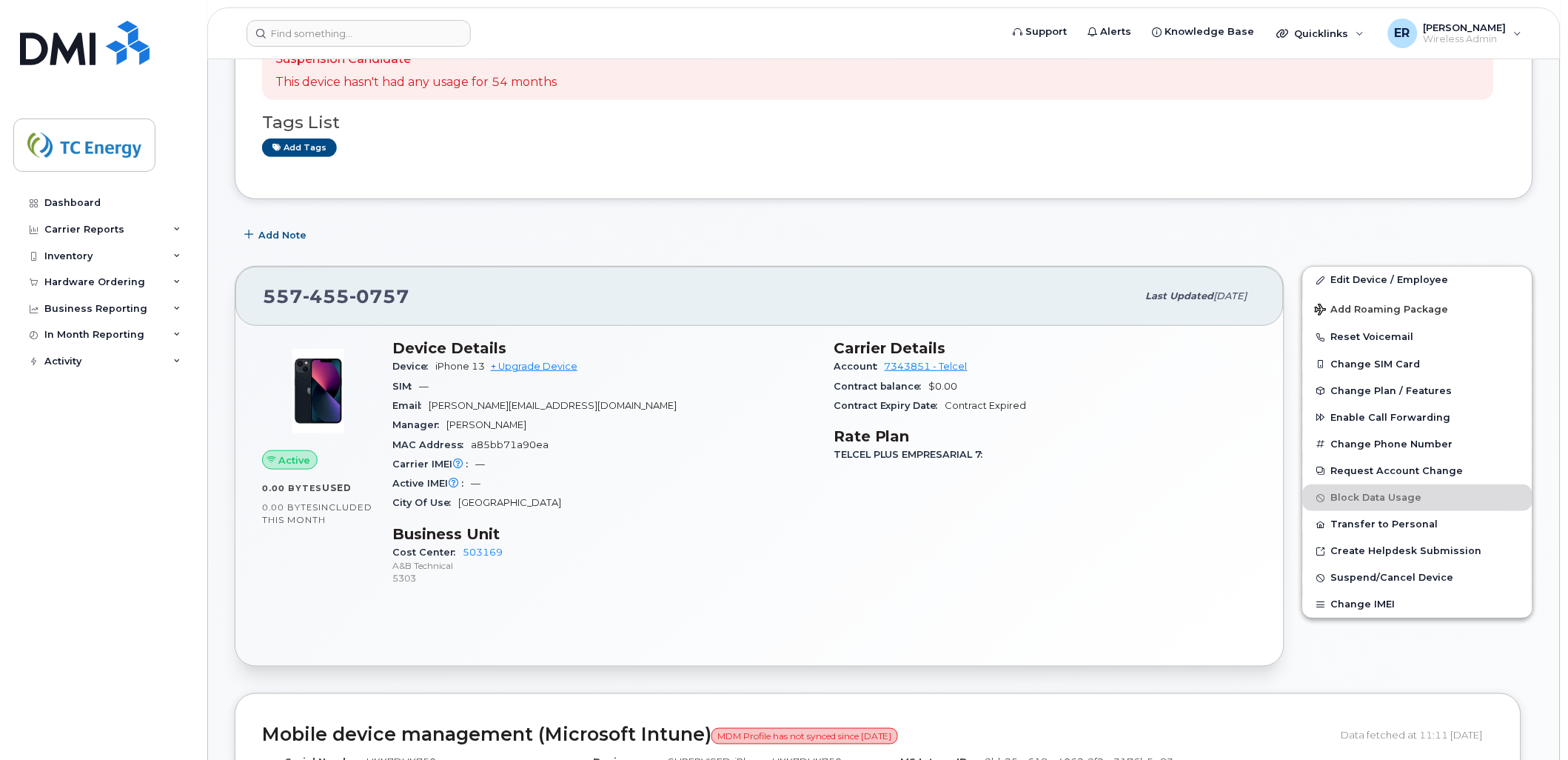
scroll to position [493, 0]
